Goal: Task Accomplishment & Management: Manage account settings

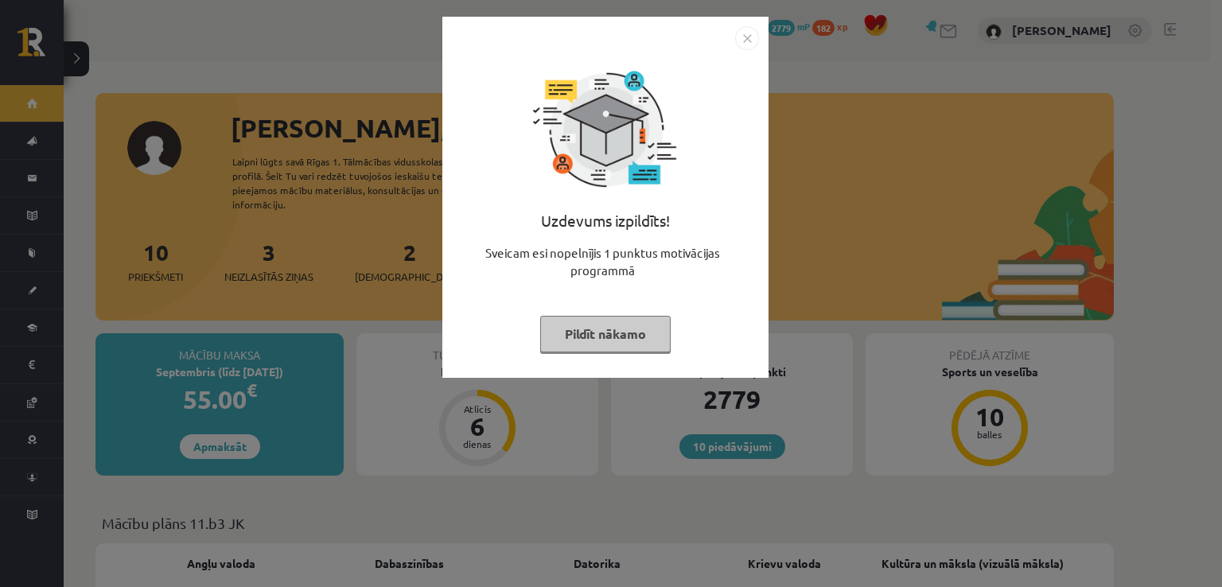
click at [748, 37] on img "Close" at bounding box center [747, 38] width 24 height 24
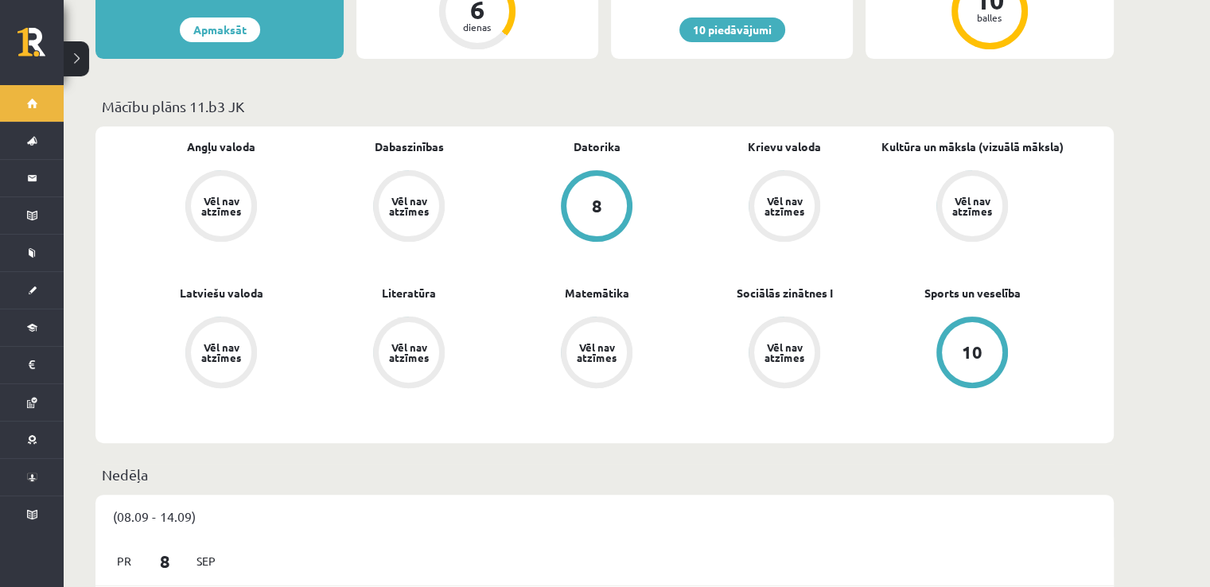
scroll to position [410, 0]
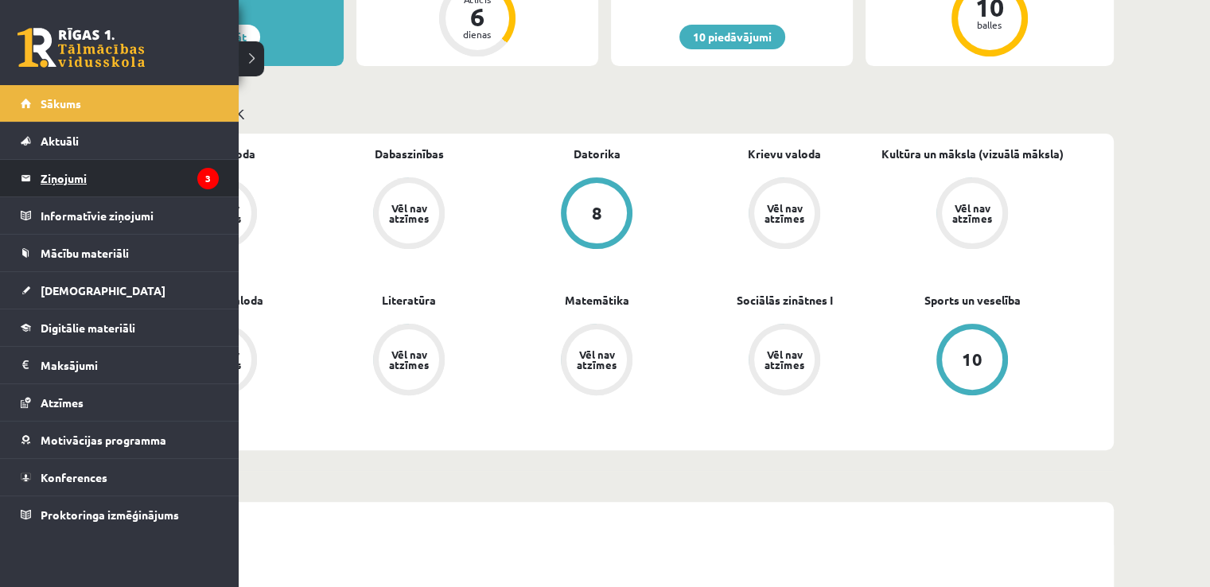
click at [55, 169] on legend "Ziņojumi 3" at bounding box center [130, 178] width 178 height 37
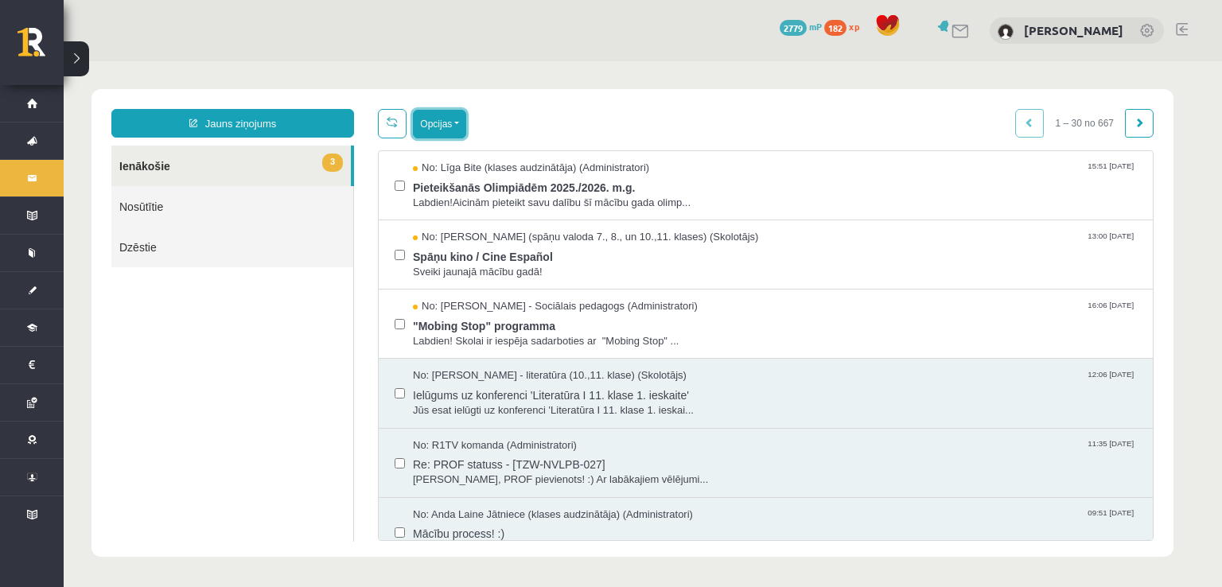
click at [456, 121] on button "Opcijas" at bounding box center [439, 124] width 53 height 29
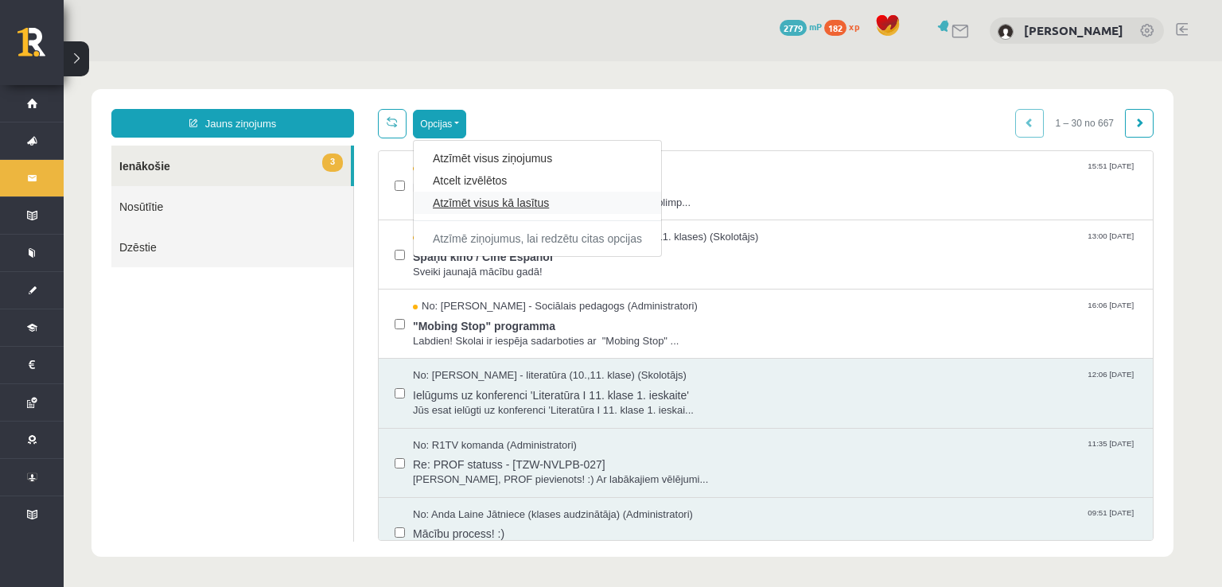
click at [464, 198] on link "Atzīmēt visus kā lasītus" at bounding box center [537, 203] width 209 height 16
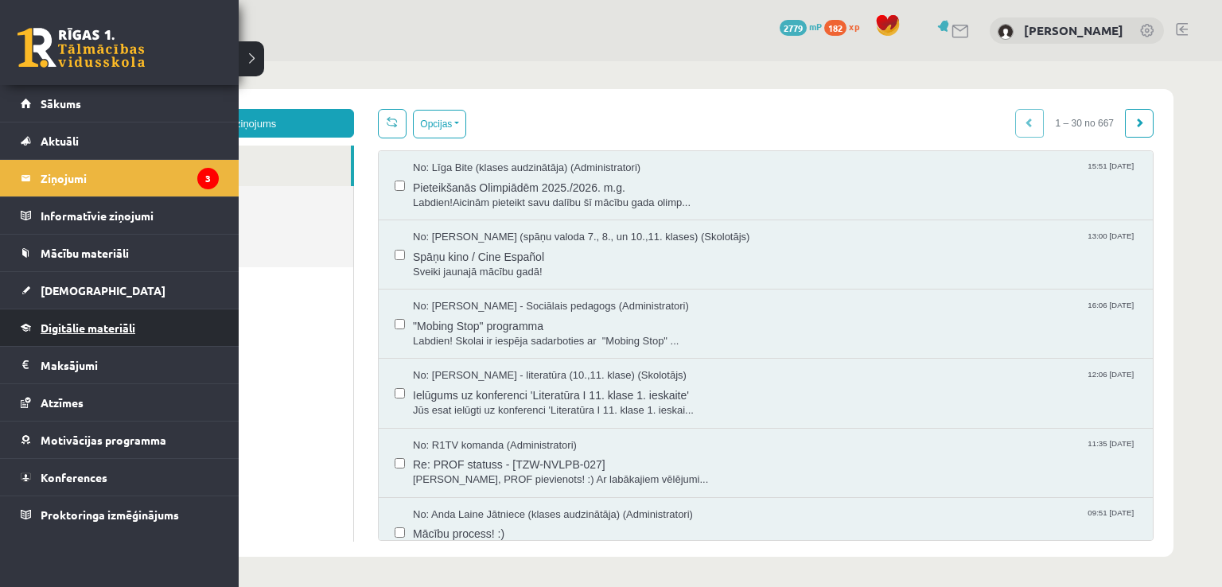
click at [73, 321] on span "Digitālie materiāli" at bounding box center [88, 328] width 95 height 14
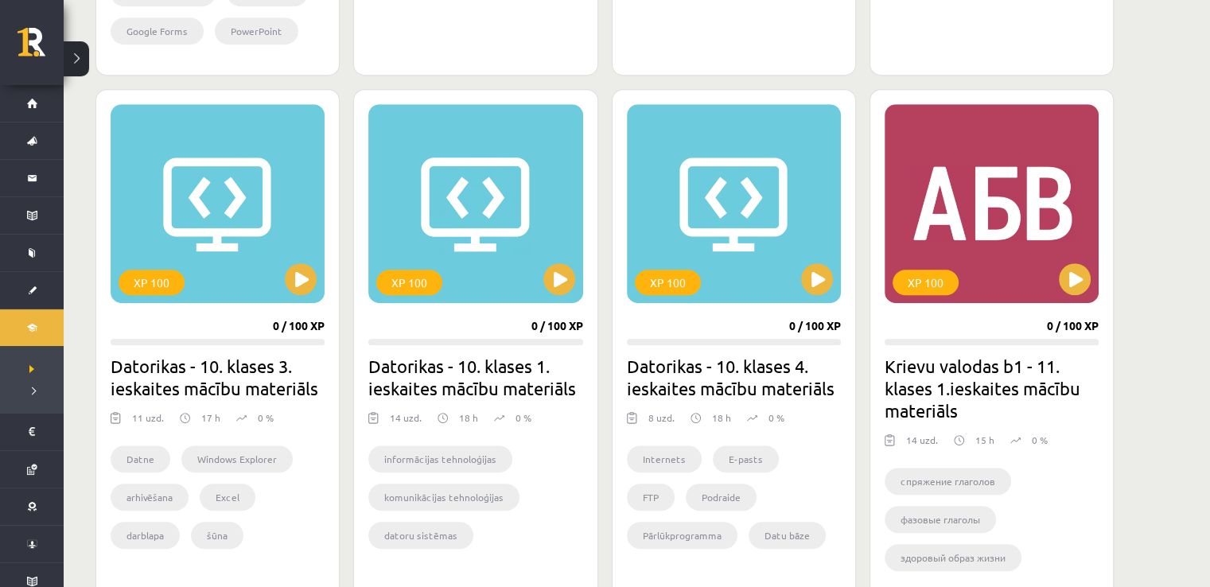
scroll to position [870, 0]
